Goal: Check status: Check status

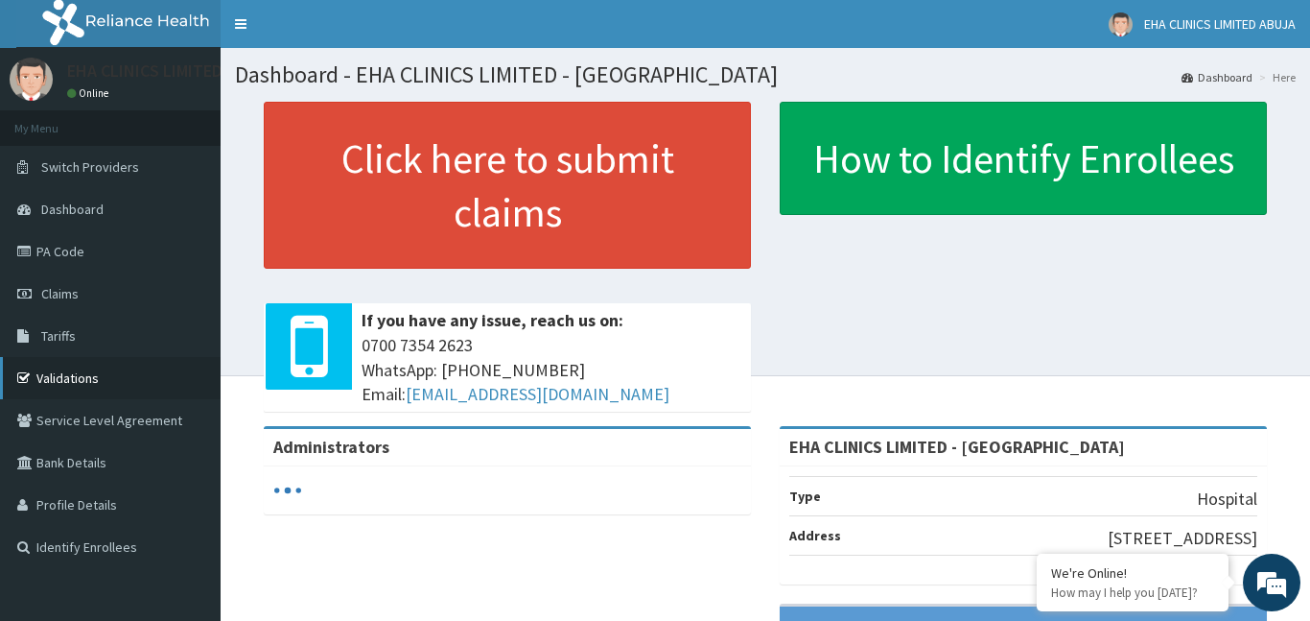
click at [91, 380] on link "Validations" at bounding box center [110, 378] width 221 height 42
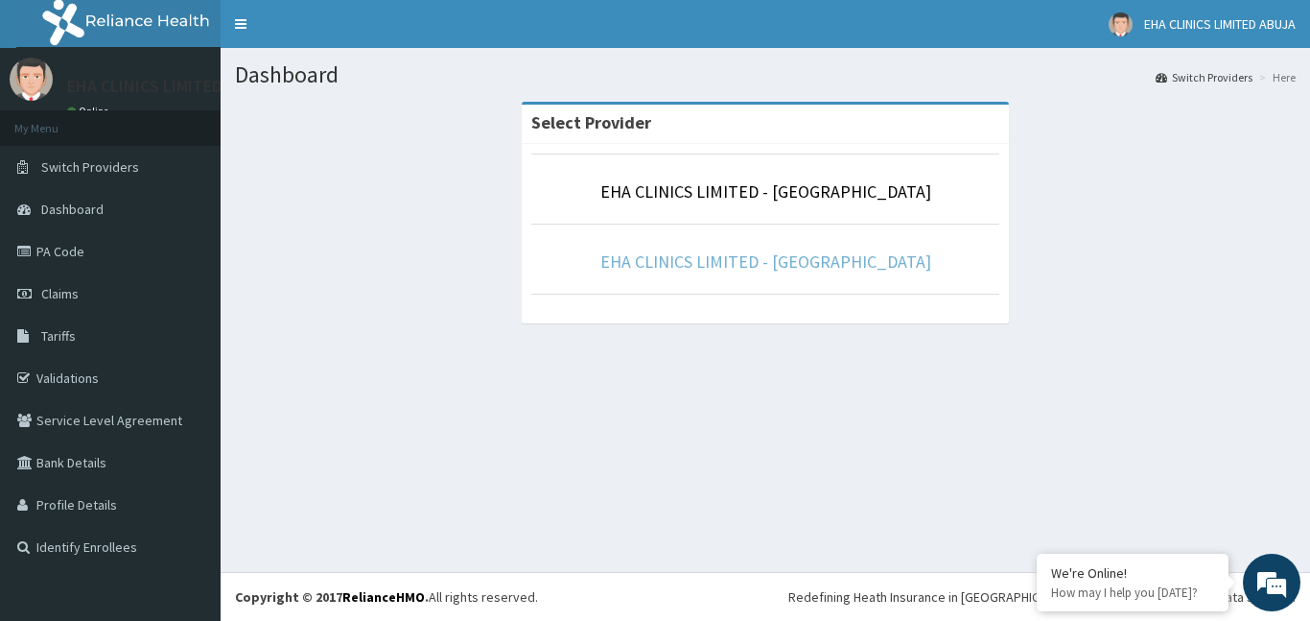
click at [780, 263] on link "EHA CLINICS LIMITED - [GEOGRAPHIC_DATA]" at bounding box center [766, 261] width 331 height 22
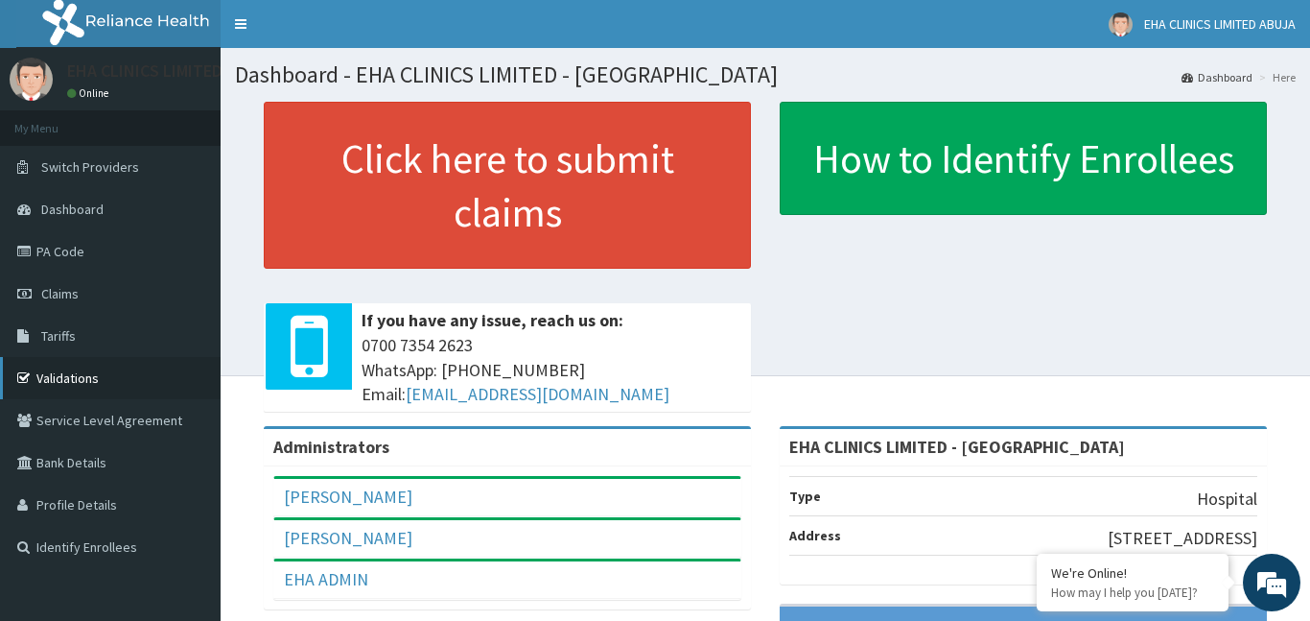
click at [75, 377] on link "Validations" at bounding box center [110, 378] width 221 height 42
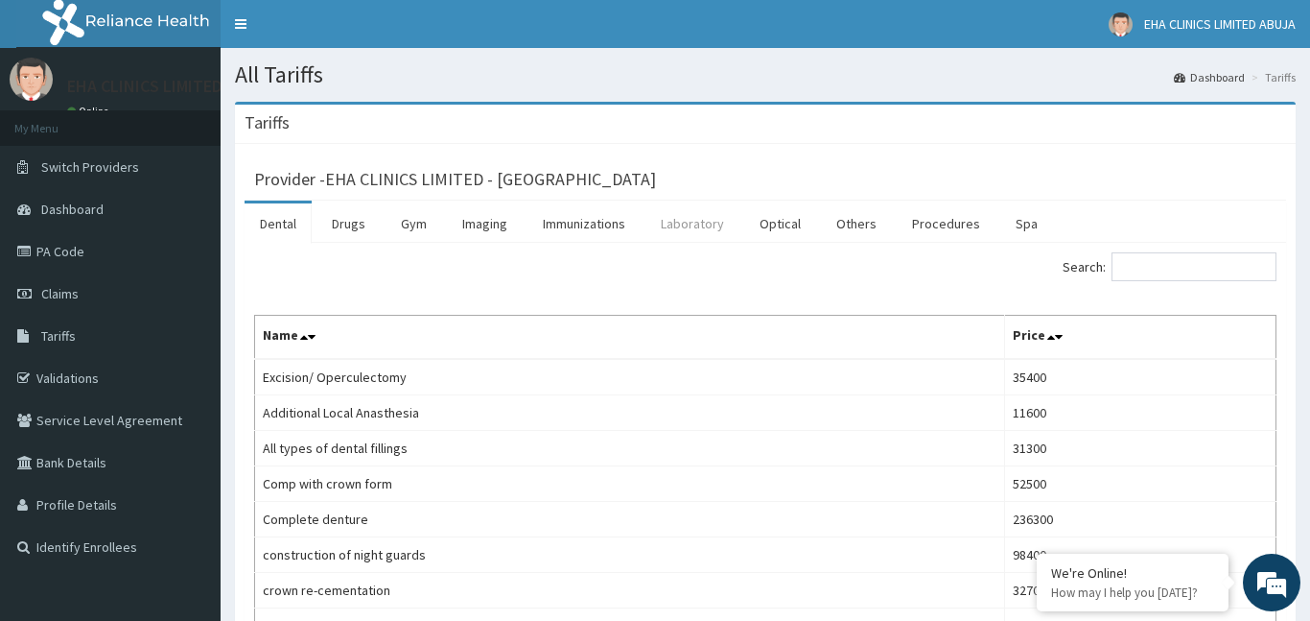
click at [697, 216] on link "Laboratory" at bounding box center [693, 223] width 94 height 40
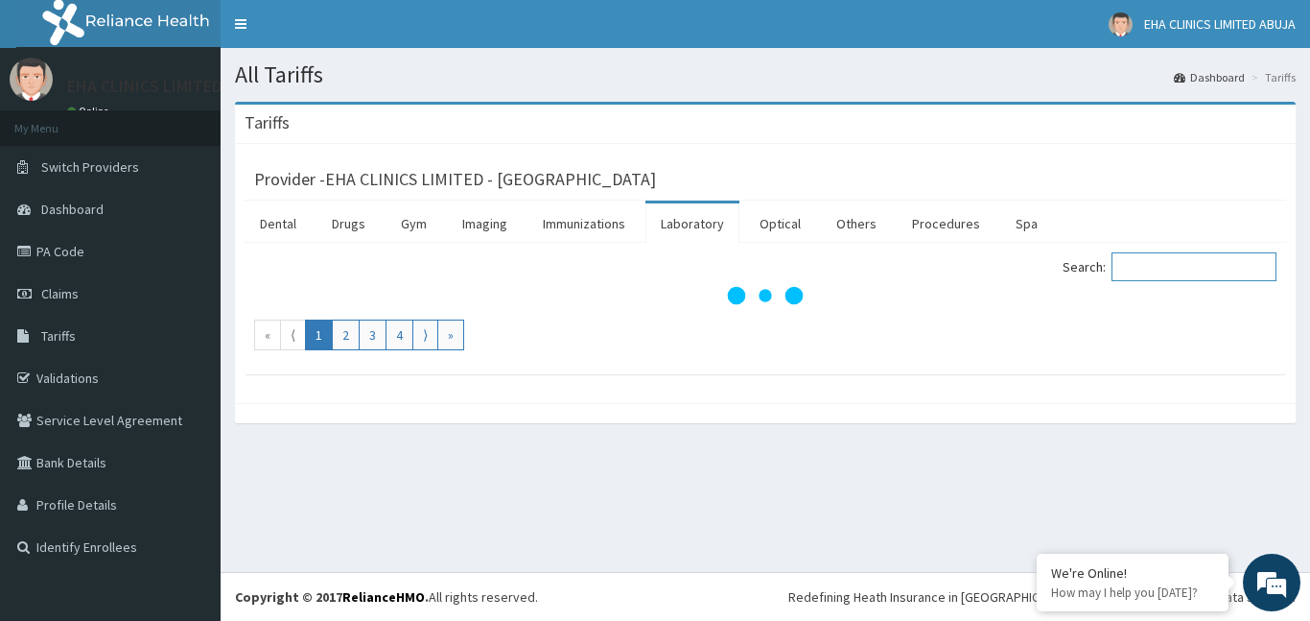
click at [1144, 260] on input "Search:" at bounding box center [1194, 266] width 165 height 29
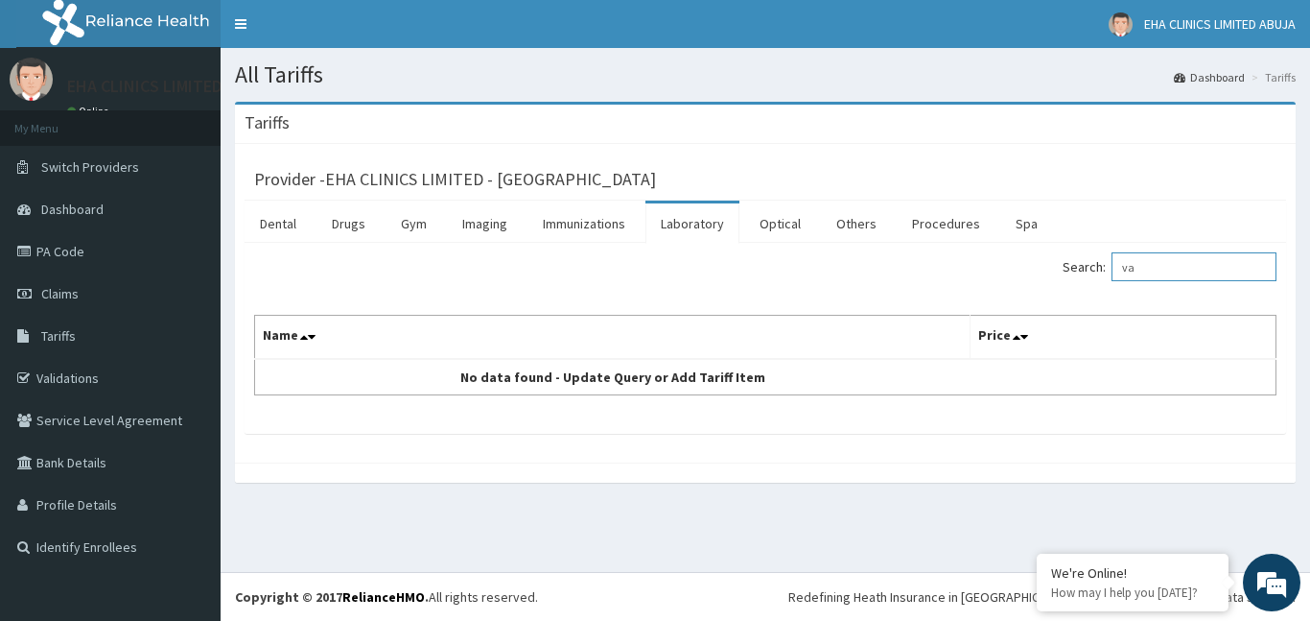
type input "v"
type input "h"
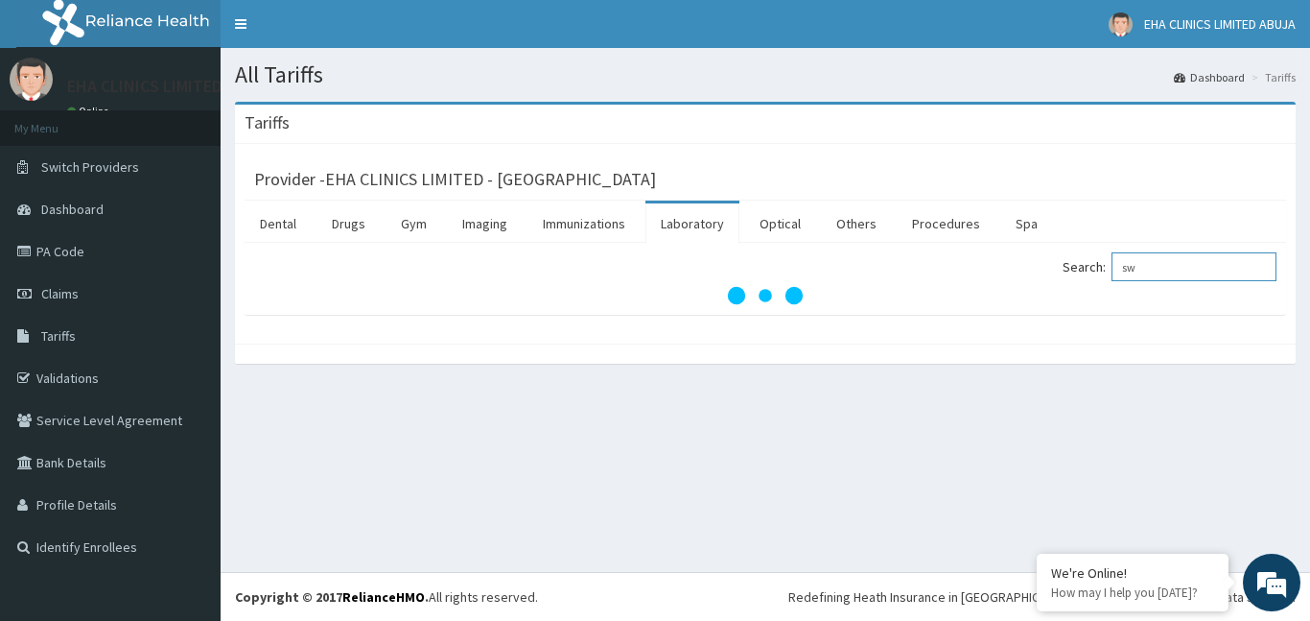
type input "s"
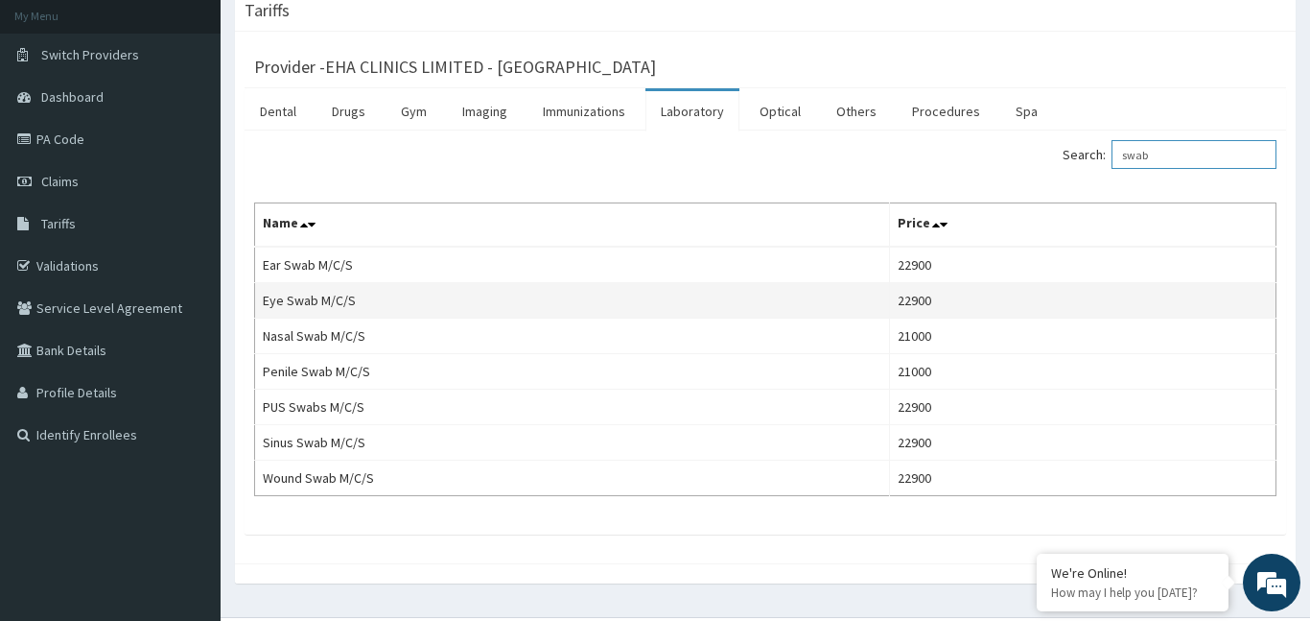
scroll to position [114, 0]
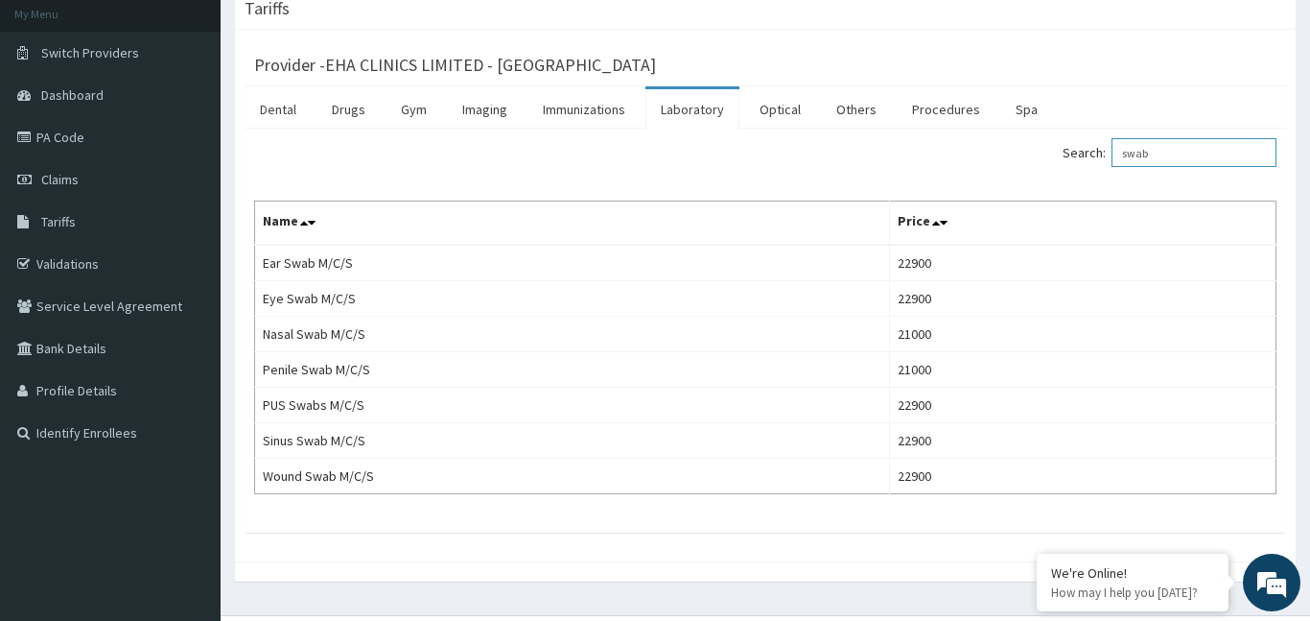
type input "swab"
